Goal: Contribute content: Contribute content

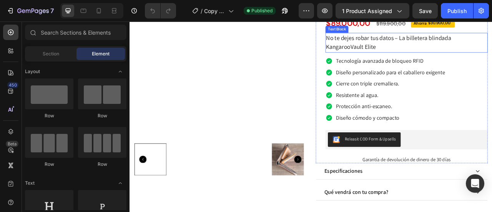
scroll to position [115, 0]
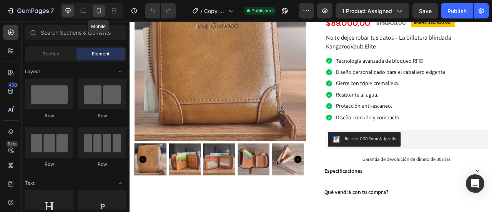
click at [102, 6] on div at bounding box center [99, 11] width 12 height 12
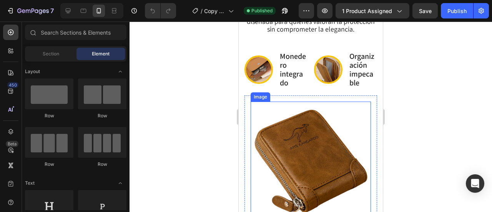
scroll to position [729, 0]
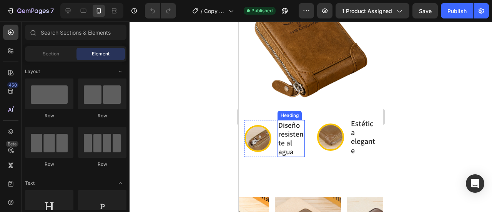
click at [258, 142] on img at bounding box center [257, 138] width 27 height 27
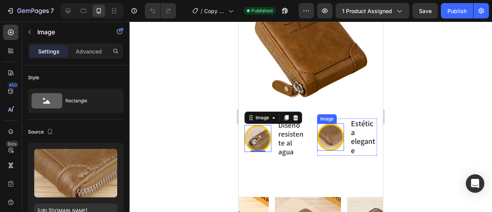
click at [328, 144] on img at bounding box center [330, 136] width 27 height 27
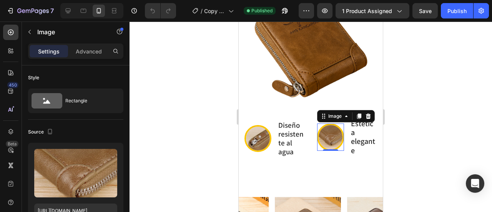
scroll to position [652, 0]
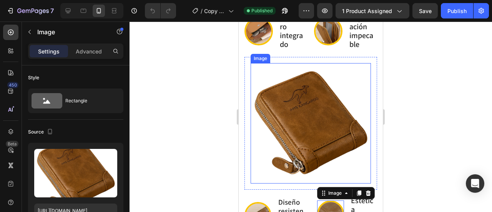
click at [310, 101] on img at bounding box center [310, 123] width 120 height 120
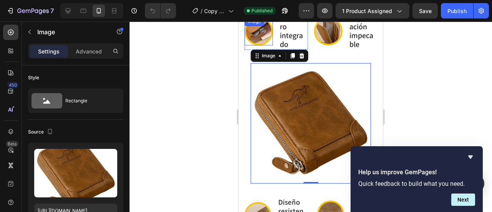
click at [258, 45] on img at bounding box center [258, 31] width 28 height 28
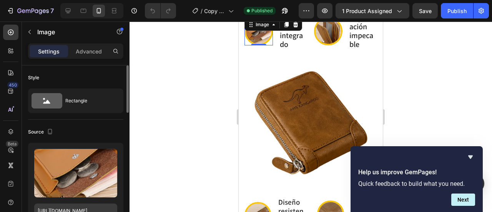
scroll to position [115, 0]
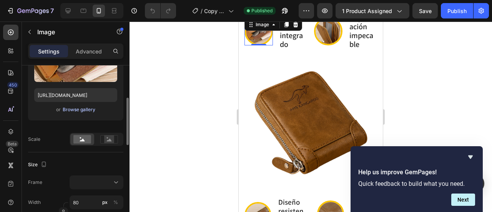
click at [83, 109] on div "Browse gallery" at bounding box center [79, 109] width 33 height 7
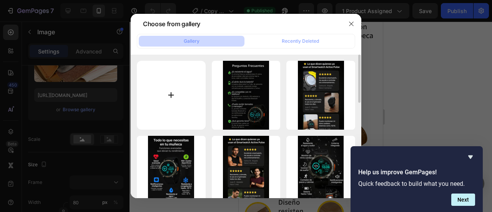
click at [177, 77] on input "file" at bounding box center [171, 95] width 69 height 69
click at [354, 20] on button "button" at bounding box center [351, 24] width 12 height 12
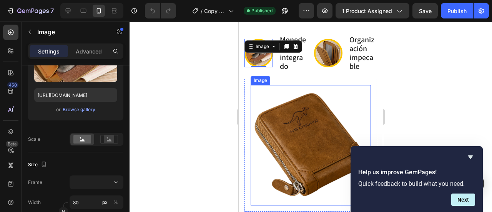
scroll to position [614, 0]
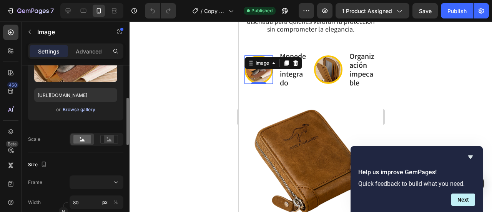
click at [75, 112] on div "Browse gallery" at bounding box center [79, 109] width 33 height 7
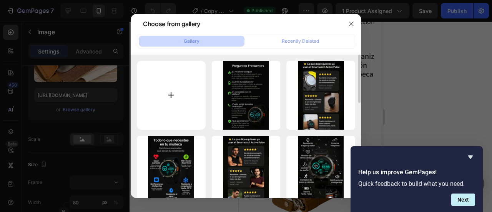
click at [186, 85] on input "file" at bounding box center [171, 95] width 69 height 69
type input "C:\fakepath\[DOMAIN_NAME]__5.webp"
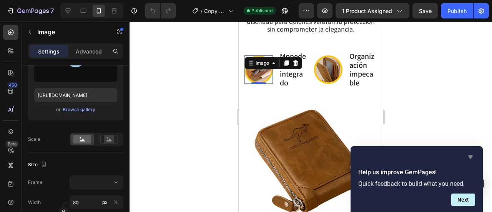
type input "[URL][DOMAIN_NAME]"
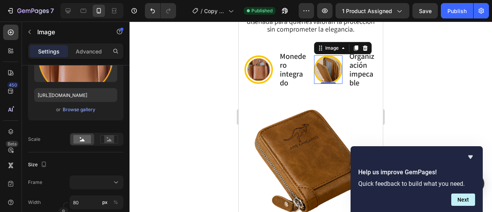
click at [328, 84] on img at bounding box center [328, 69] width 28 height 28
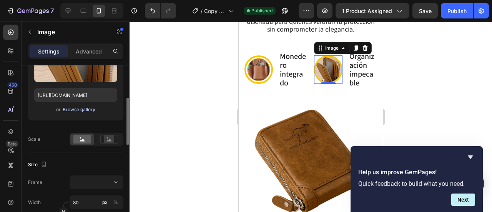
click at [88, 110] on div "Browse gallery" at bounding box center [79, 109] width 33 height 7
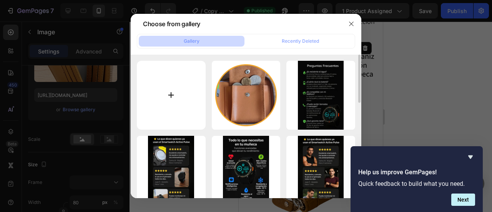
drag, startPoint x: 122, startPoint y: 102, endPoint x: 173, endPoint y: 100, distance: 51.1
click at [123, 102] on div at bounding box center [246, 106] width 492 height 212
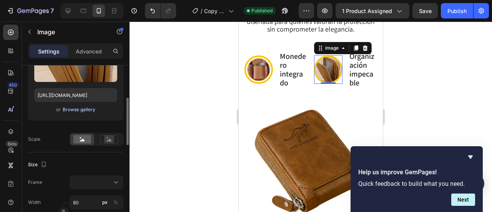
click at [75, 108] on div "Browse gallery" at bounding box center [79, 109] width 33 height 7
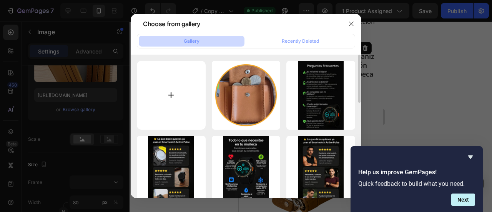
click at [166, 99] on input "file" at bounding box center [171, 95] width 69 height 69
type input "C:\fakepath\[DOMAIN_NAME]__6.webp"
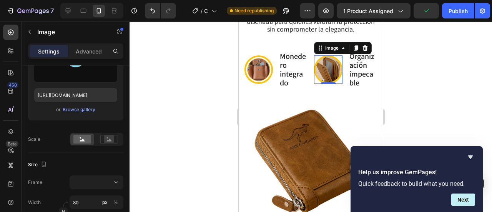
type input "[URL][DOMAIN_NAME]"
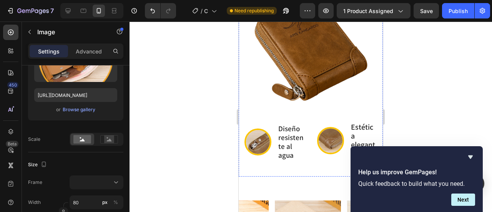
scroll to position [729, 0]
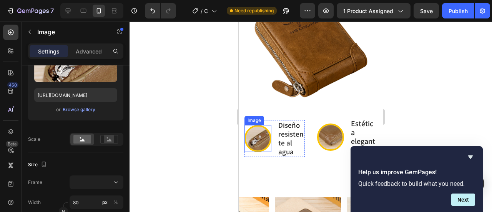
click at [256, 145] on img at bounding box center [257, 138] width 27 height 27
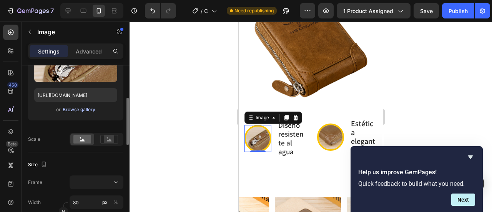
click at [76, 108] on div "Browse gallery" at bounding box center [79, 109] width 33 height 7
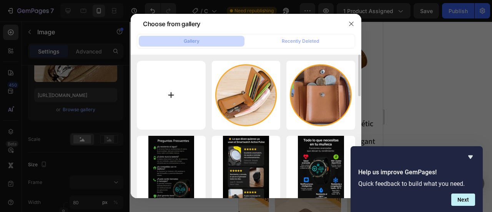
click at [178, 94] on input "file" at bounding box center [171, 95] width 69 height 69
type input "C:\fakepath\[DOMAIN_NAME]__7.webp"
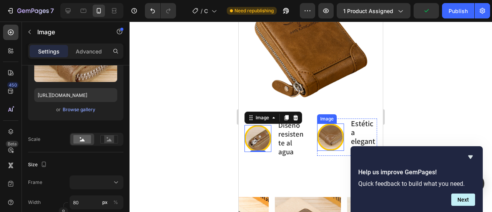
click at [326, 145] on img at bounding box center [330, 136] width 27 height 27
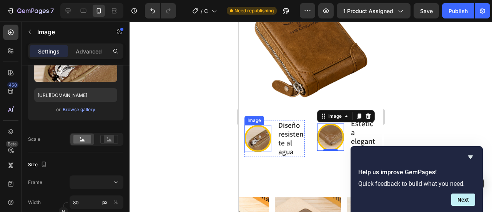
click at [257, 143] on img at bounding box center [257, 138] width 27 height 27
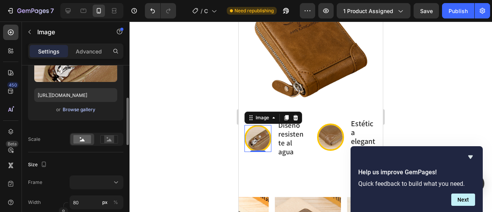
click at [78, 110] on div "Browse gallery" at bounding box center [79, 109] width 33 height 7
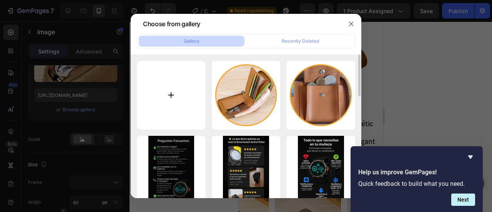
click at [164, 99] on input "file" at bounding box center [171, 95] width 69 height 69
type input "C:\fakepath\[DOMAIN_NAME]__7.webp"
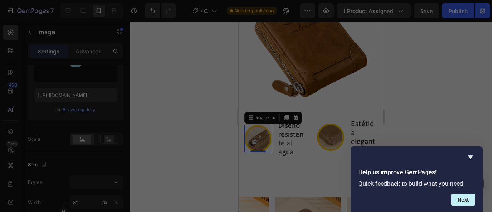
type input "[URL][DOMAIN_NAME]"
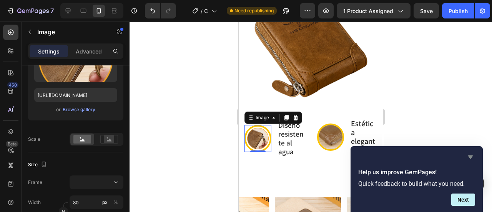
click at [469, 157] on icon "Hide survey" at bounding box center [469, 156] width 9 height 9
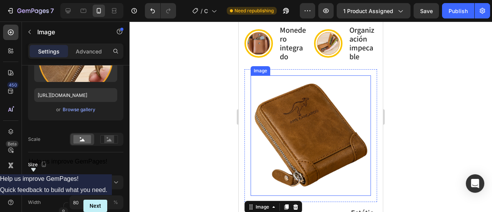
scroll to position [652, 0]
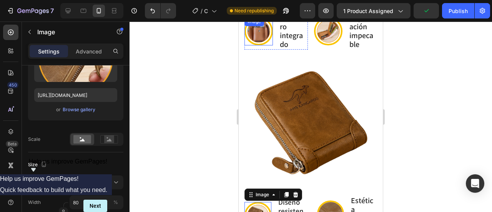
click at [252, 25] on div "Image" at bounding box center [254, 21] width 17 height 7
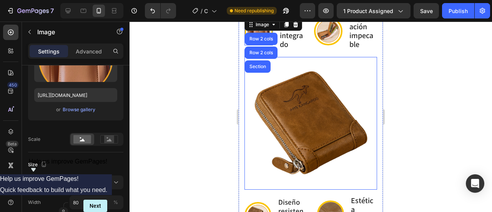
click at [422, 70] on div at bounding box center [310, 117] width 362 height 190
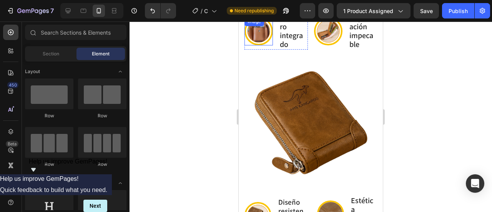
click at [264, 45] on img at bounding box center [258, 31] width 28 height 28
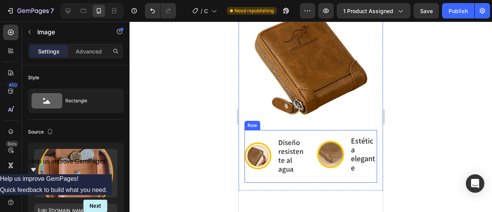
scroll to position [768, 0]
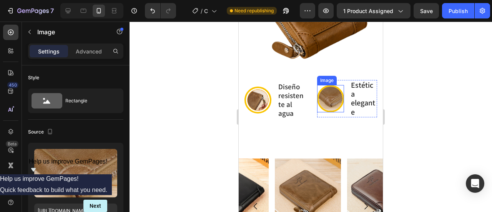
click at [328, 101] on img at bounding box center [330, 98] width 27 height 27
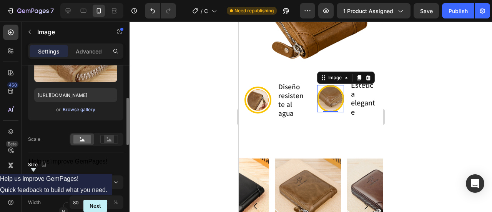
click at [81, 111] on div "Browse gallery" at bounding box center [79, 109] width 33 height 7
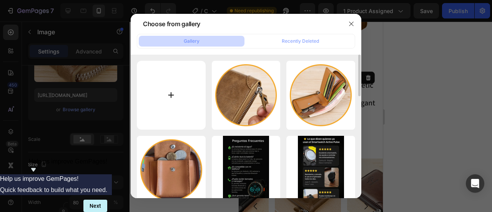
click at [167, 80] on input "file" at bounding box center [171, 95] width 69 height 69
type input "C:\fakepath\[DOMAIN_NAME]__8.webp"
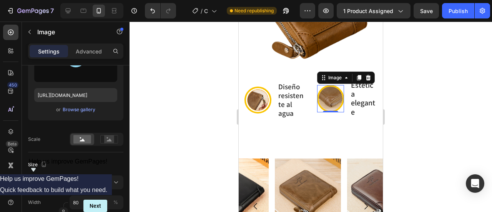
type input "[URL][DOMAIN_NAME]"
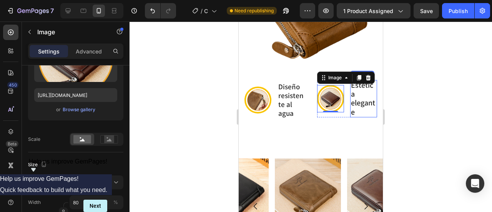
scroll to position [729, 0]
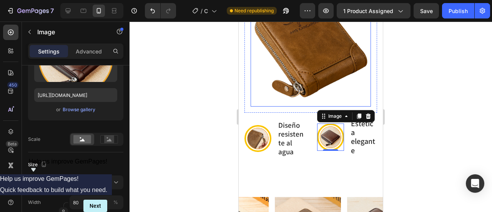
click at [318, 89] on img at bounding box center [310, 46] width 120 height 120
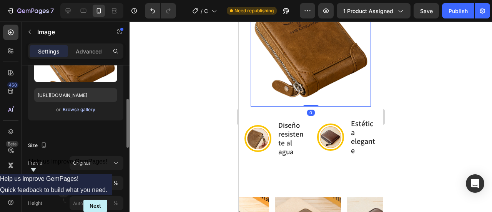
click at [80, 110] on div "Browse gallery" at bounding box center [79, 109] width 33 height 7
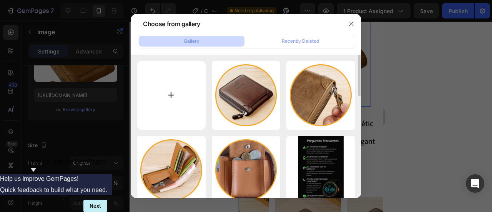
click at [181, 113] on input "file" at bounding box center [171, 95] width 69 height 69
type input "C:\fakepath\[DOMAIN_NAME]__Brown Simple Wallet Product Instagram Post (1).webp"
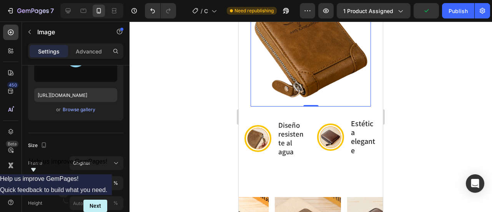
click at [36, 171] on icon "Show survey - Help us improve GemPages!" at bounding box center [33, 169] width 5 height 3
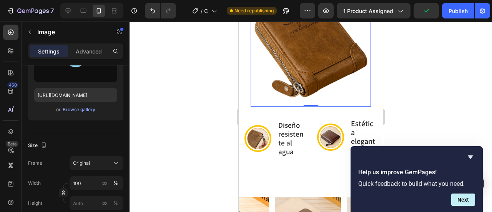
type input "[URL][DOMAIN_NAME]"
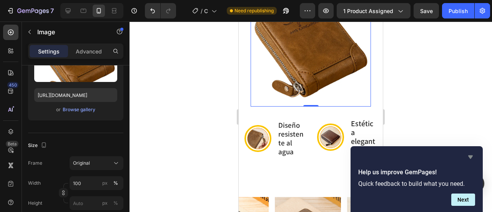
click at [468, 155] on icon "Hide survey" at bounding box center [470, 156] width 5 height 3
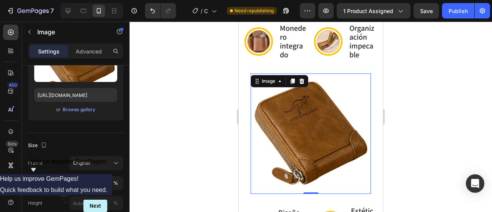
scroll to position [614, 0]
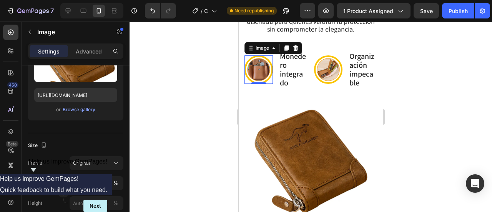
click at [261, 78] on img at bounding box center [258, 69] width 28 height 28
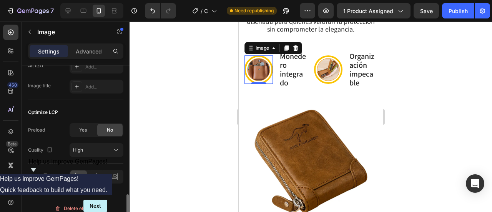
scroll to position [430, 0]
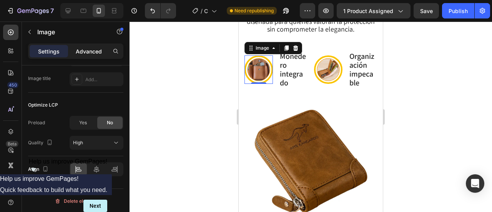
click at [80, 52] on p "Advanced" at bounding box center [89, 51] width 26 height 8
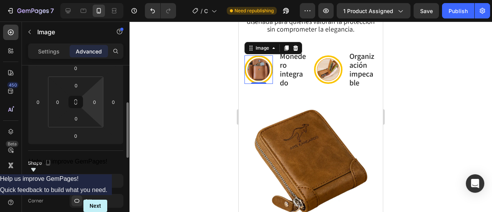
scroll to position [151, 0]
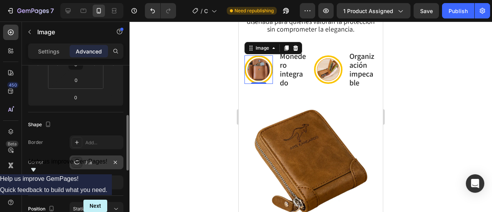
click at [79, 159] on icon at bounding box center [77, 162] width 6 height 6
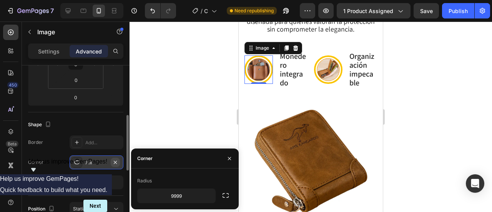
click at [118, 159] on icon "button" at bounding box center [115, 162] width 6 height 6
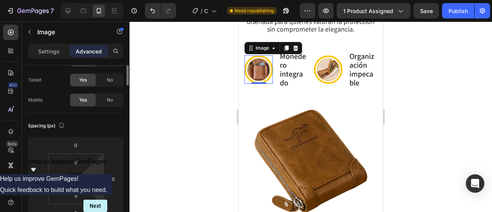
scroll to position [0, 0]
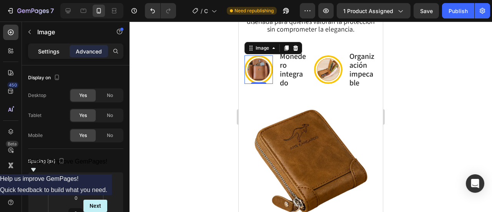
click at [53, 53] on p "Settings" at bounding box center [49, 51] width 22 height 8
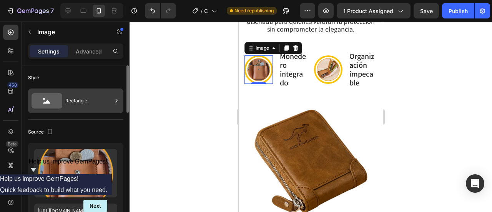
click at [116, 103] on icon at bounding box center [117, 101] width 8 height 8
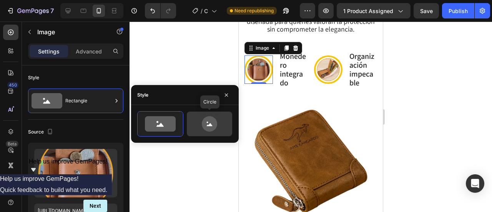
click at [222, 123] on icon at bounding box center [209, 123] width 36 height 15
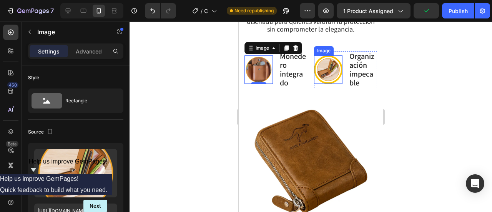
click at [326, 84] on img at bounding box center [328, 69] width 28 height 28
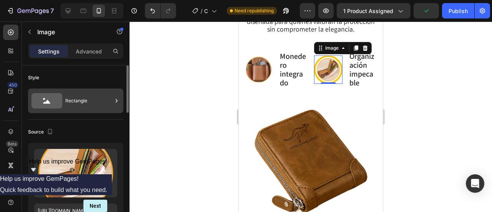
click at [96, 102] on div "Rectangle" at bounding box center [88, 101] width 47 height 18
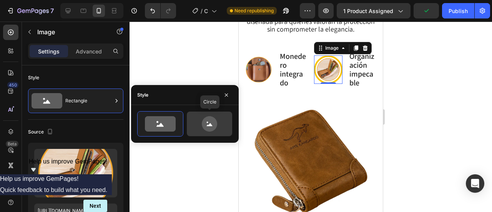
click at [210, 121] on icon at bounding box center [209, 123] width 15 height 15
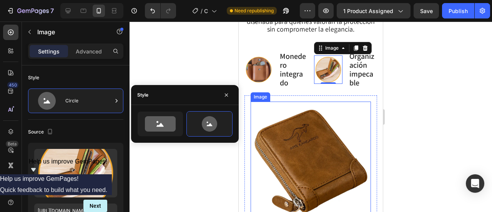
scroll to position [691, 0]
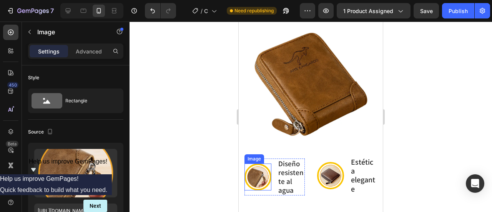
click at [257, 172] on img at bounding box center [257, 176] width 27 height 27
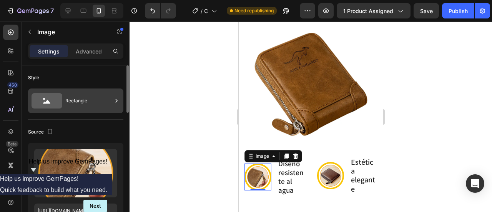
click at [87, 94] on div "Rectangle" at bounding box center [88, 101] width 47 height 18
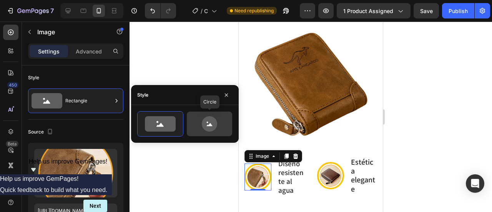
click at [210, 124] on icon at bounding box center [210, 124] width 6 height 3
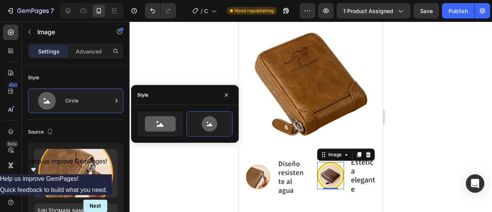
click at [323, 179] on img at bounding box center [330, 175] width 27 height 27
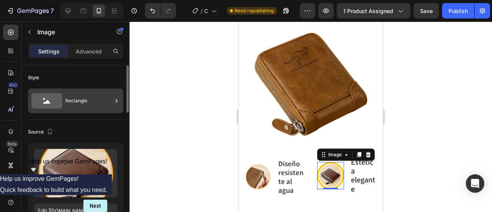
click at [78, 102] on div "Rectangle" at bounding box center [88, 101] width 47 height 18
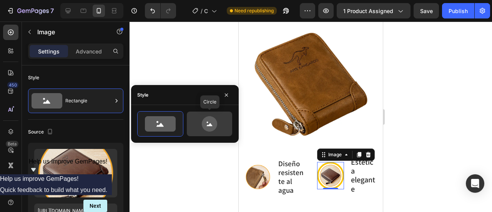
click at [210, 123] on icon at bounding box center [209, 123] width 15 height 15
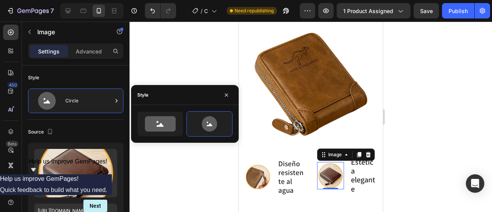
click at [409, 118] on div at bounding box center [310, 117] width 362 height 190
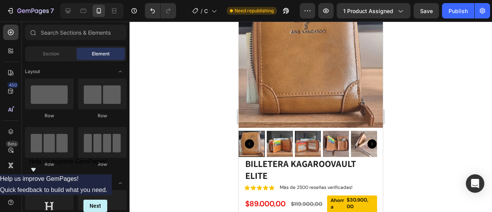
scroll to position [78, 0]
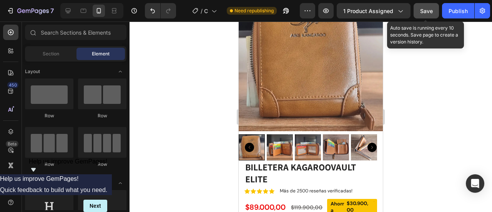
click at [428, 13] on span "Save" at bounding box center [426, 11] width 13 height 7
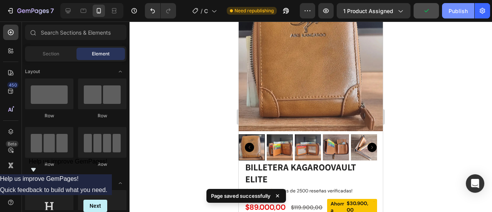
click at [457, 11] on div "Publish" at bounding box center [457, 11] width 19 height 8
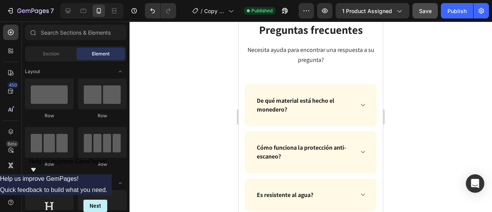
scroll to position [2340, 0]
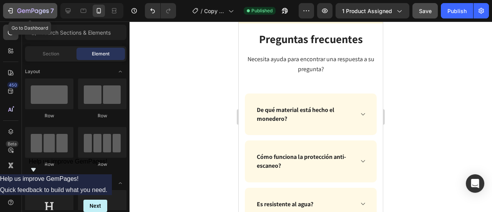
click at [33, 12] on icon "button" at bounding box center [32, 11] width 31 height 7
